Goal: Transaction & Acquisition: Purchase product/service

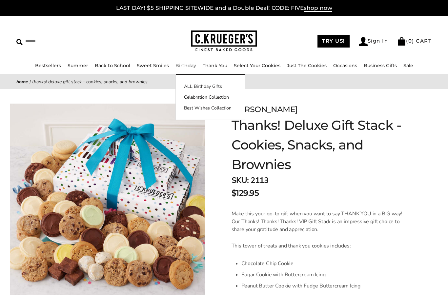
click at [210, 86] on link "ALL Birthday Gifts" at bounding box center [210, 86] width 69 height 7
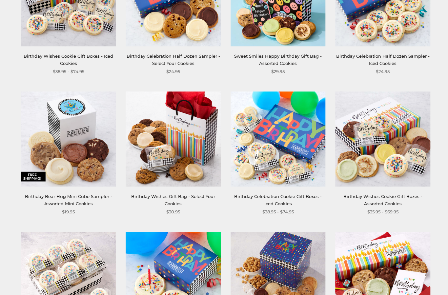
scroll to position [606, 0]
click at [387, 194] on link "Birthday Wishes Cookie Gift Boxes - Assorted Cookies" at bounding box center [382, 200] width 79 height 12
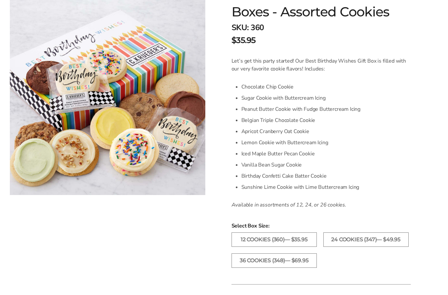
scroll to position [155, 0]
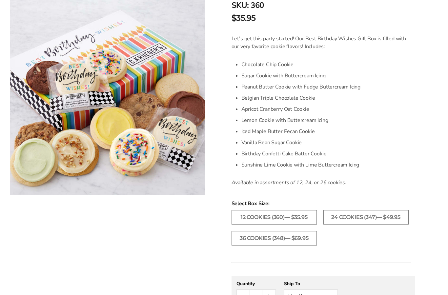
click at [296, 237] on label "36 Cookies (348)— $69.95" at bounding box center [274, 239] width 85 height 14
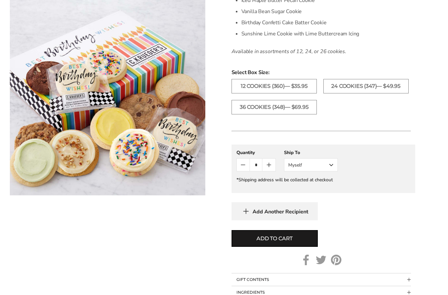
scroll to position [286, 0]
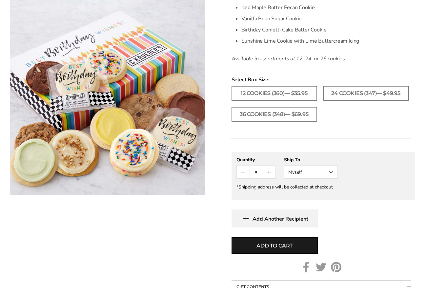
click at [385, 93] on label "24 Cookies (347)— $49.95" at bounding box center [365, 93] width 85 height 14
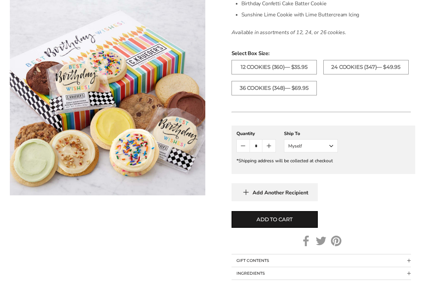
scroll to position [299, 0]
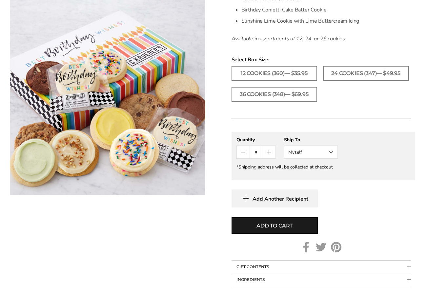
click at [308, 223] on button "Add to cart" at bounding box center [275, 225] width 86 height 17
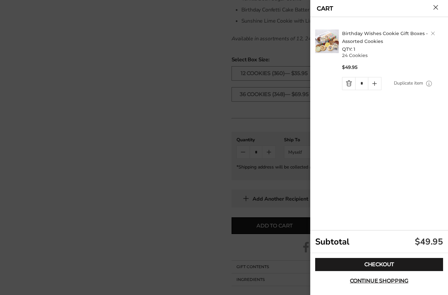
click at [372, 271] on link "Checkout" at bounding box center [379, 264] width 128 height 13
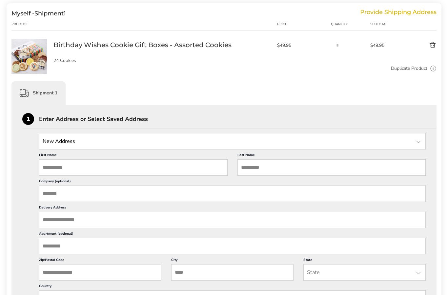
click at [49, 228] on input "Delivery Address" at bounding box center [232, 220] width 387 height 16
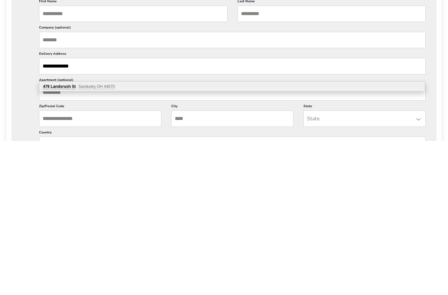
click at [117, 236] on div "479 Landsrush St Sandusky OH 44870" at bounding box center [231, 241] width 385 height 10
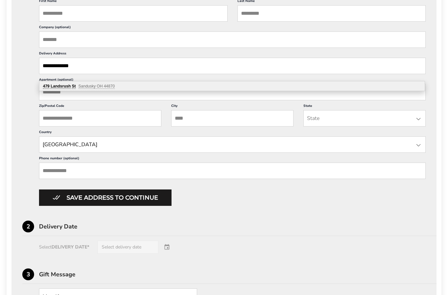
type input "**********"
type input "********"
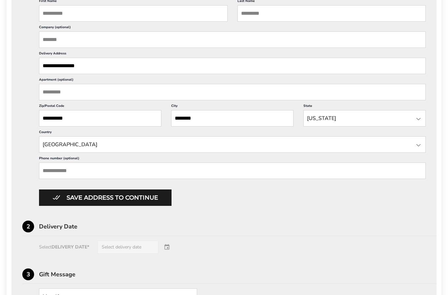
scroll to position [242, 0]
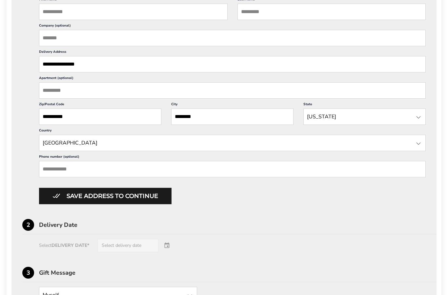
click at [130, 177] on input "Phone number (optional)" at bounding box center [232, 169] width 387 height 16
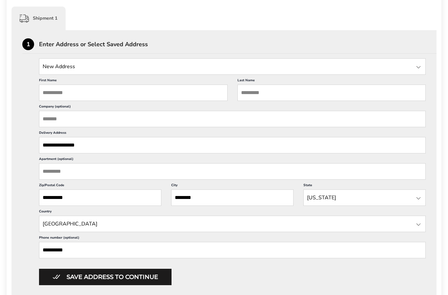
scroll to position [161, 0]
type input "**********"
click at [53, 94] on input "First Name" at bounding box center [133, 93] width 189 height 16
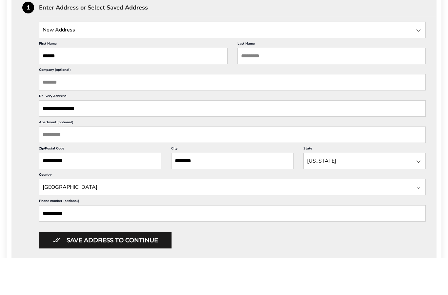
type input "*****"
click at [304, 85] on input "Last Name" at bounding box center [331, 93] width 189 height 16
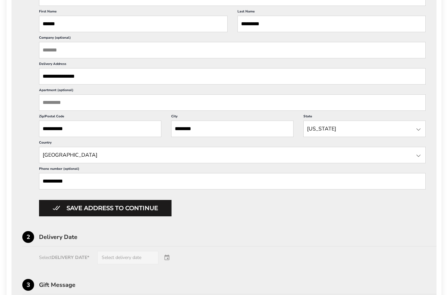
scroll to position [230, 0]
type input "*********"
click at [53, 216] on button "Save address to continue" at bounding box center [105, 208] width 132 height 16
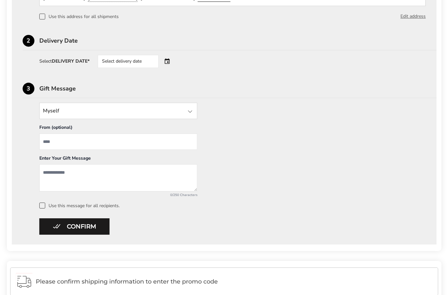
scroll to position [231, 0]
click at [152, 62] on div "Select delivery date" at bounding box center [127, 60] width 61 height 13
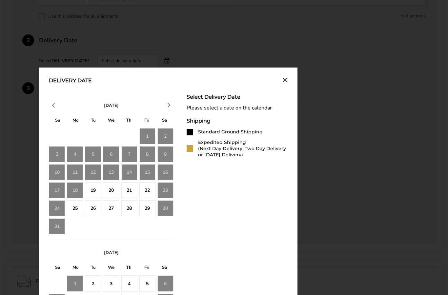
click at [76, 191] on div "18" at bounding box center [75, 190] width 16 height 16
click at [76, 189] on div "18" at bounding box center [75, 190] width 16 height 16
click at [70, 193] on div "18" at bounding box center [75, 190] width 16 height 16
click at [72, 191] on div "18" at bounding box center [75, 190] width 16 height 16
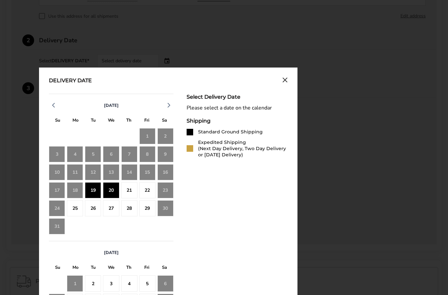
click at [91, 191] on div "19" at bounding box center [93, 190] width 16 height 16
